Goal: Check status: Check status

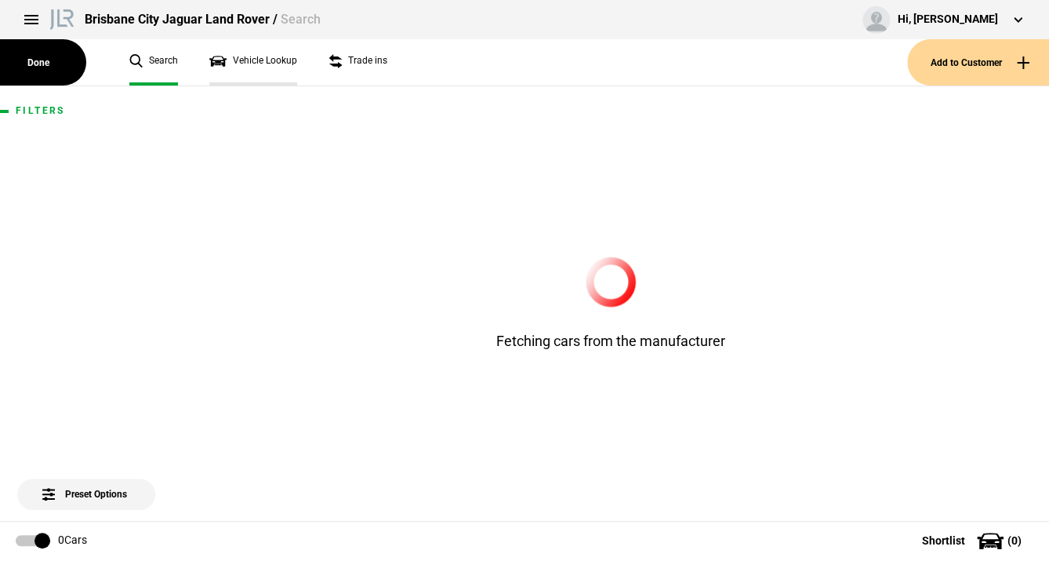
click at [246, 60] on link "Vehicle Lookup" at bounding box center [253, 62] width 88 height 46
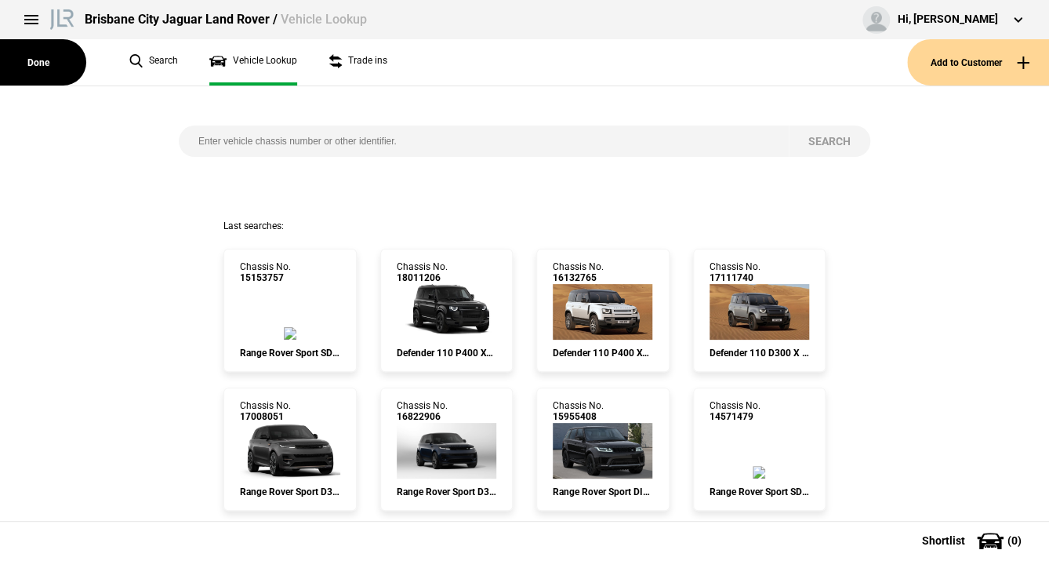
click at [210, 140] on input "search" at bounding box center [484, 140] width 610 height 31
paste input "[US_VEHICLE_IDENTIFICATION_NUMBER]"
type input "[US_VEHICLE_IDENTIFICATION_NUMBER]"
click at [816, 140] on button "Search" at bounding box center [830, 140] width 82 height 31
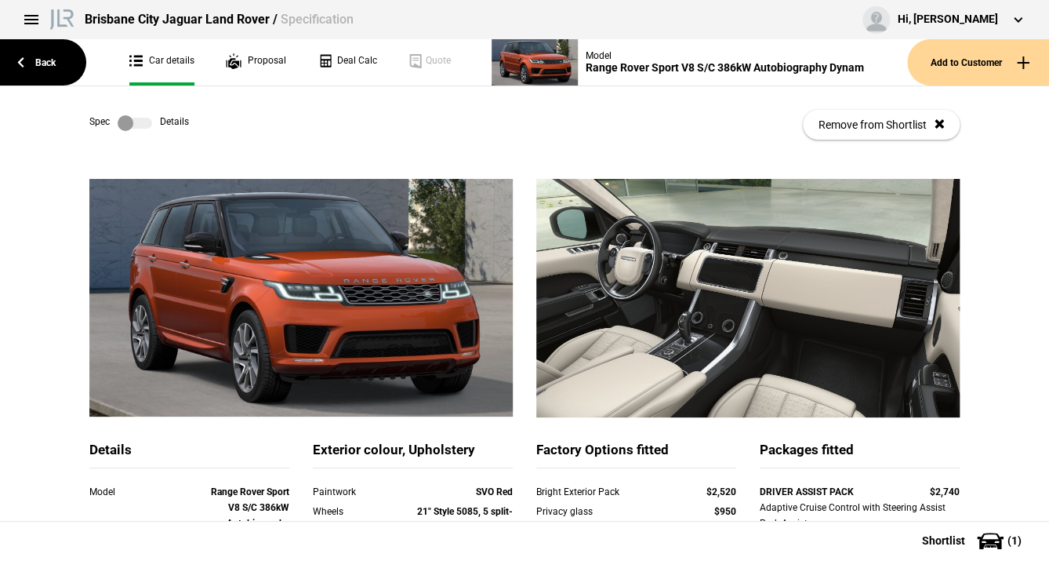
click at [138, 125] on label at bounding box center [135, 123] width 35 height 16
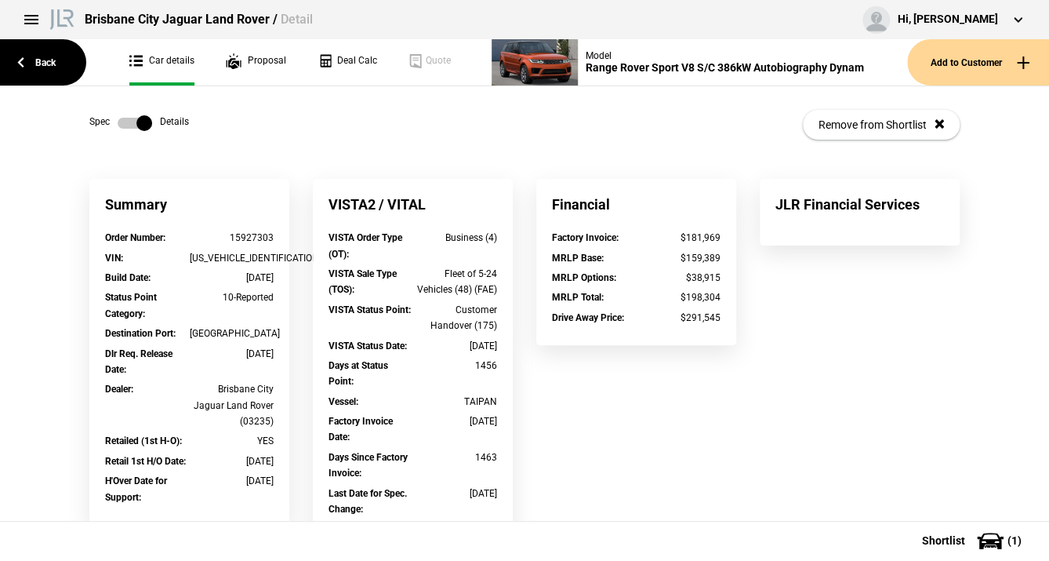
click at [126, 122] on label at bounding box center [135, 123] width 35 height 16
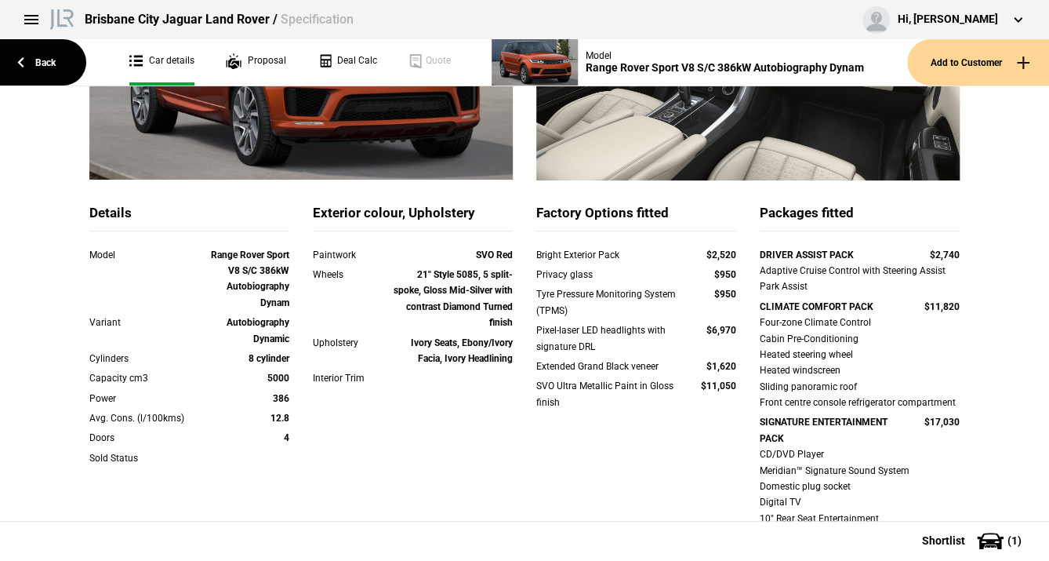
scroll to position [188, 0]
